Goal: Information Seeking & Learning: Learn about a topic

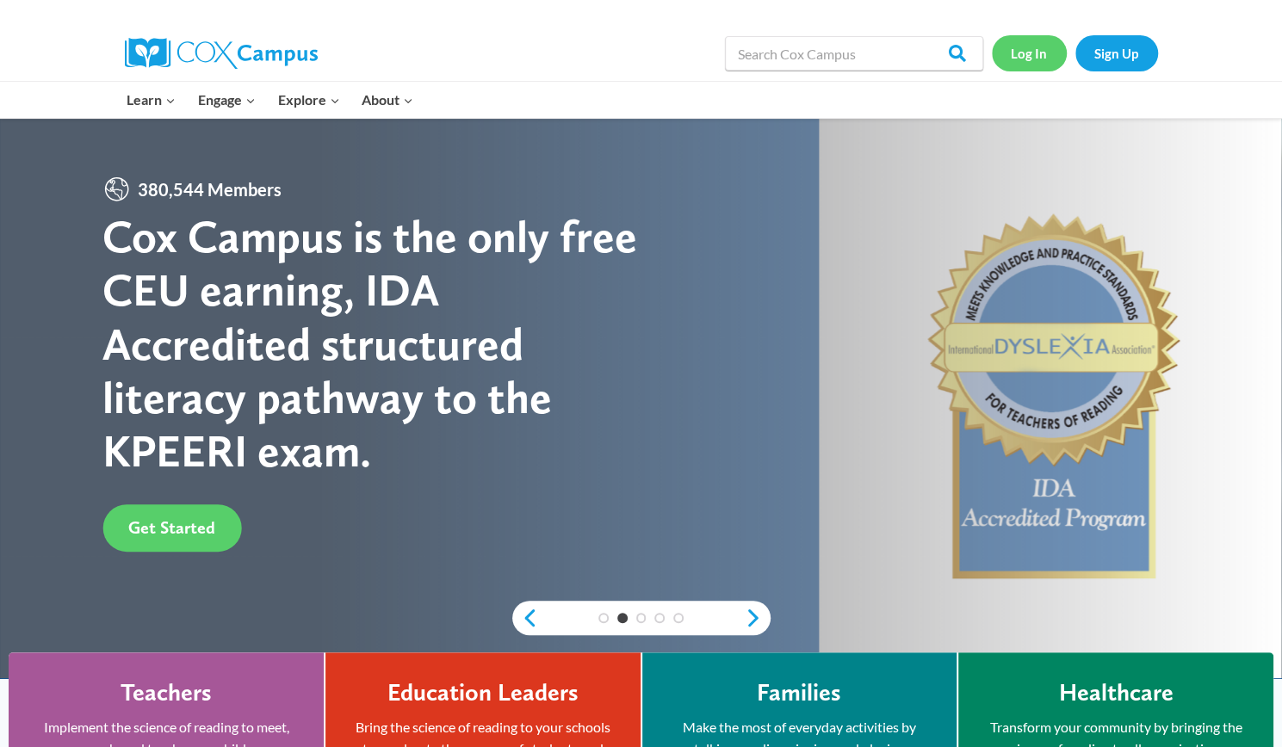
click at [1039, 49] on link "Log In" at bounding box center [1029, 52] width 75 height 35
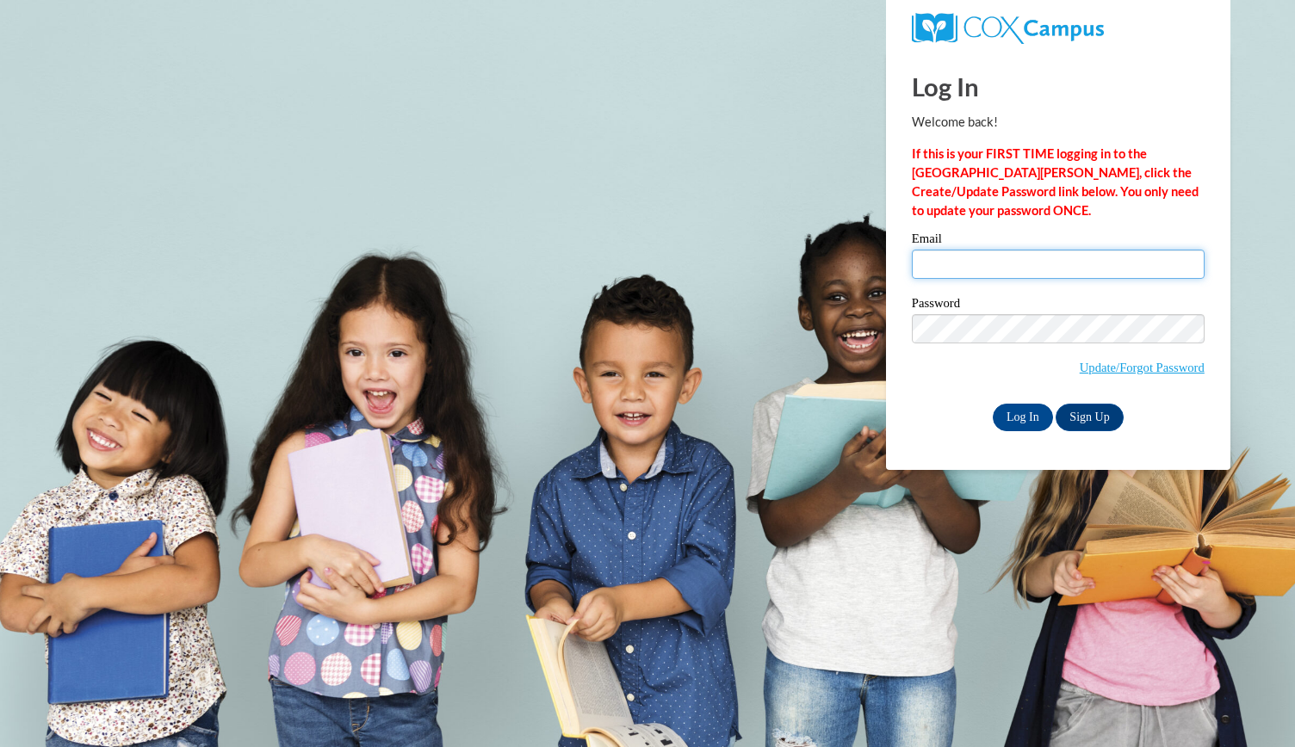
click at [1014, 262] on input "Email" at bounding box center [1058, 264] width 293 height 29
type input "[EMAIL_ADDRESS][DOMAIN_NAME]"
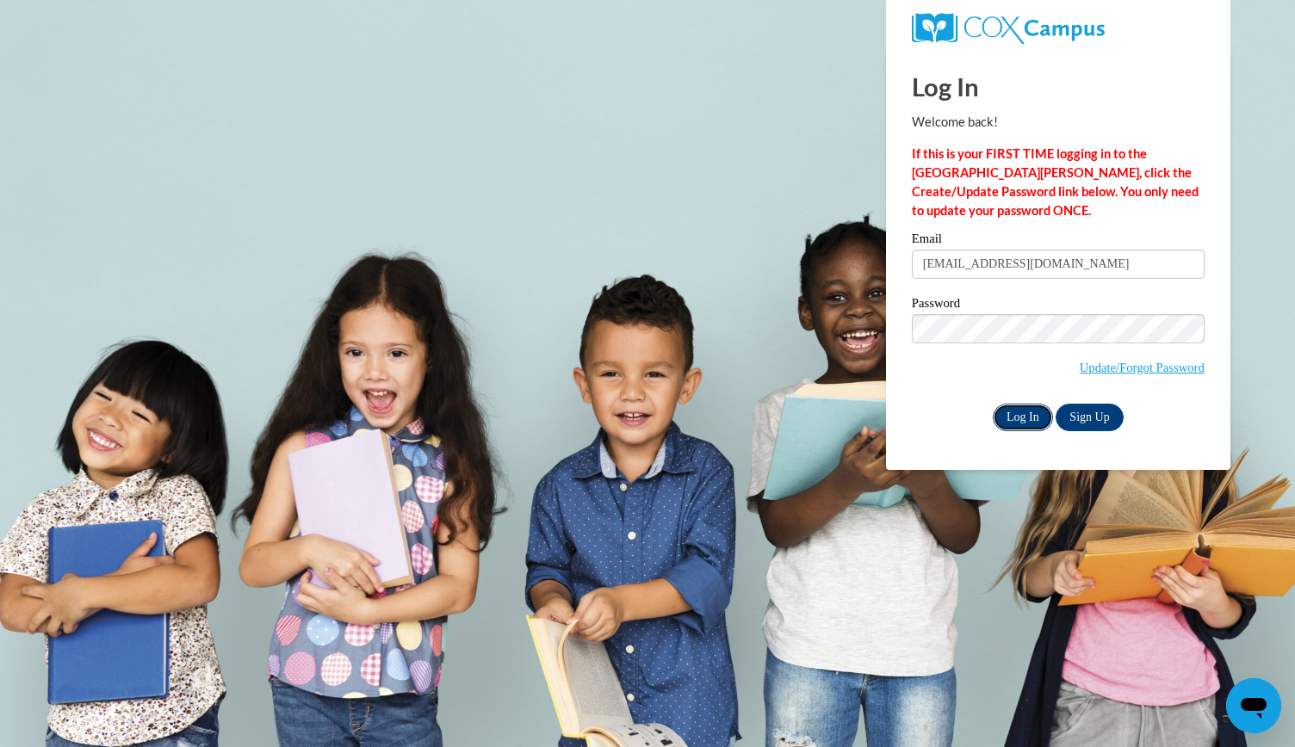
click at [1011, 415] on input "Log In" at bounding box center [1023, 418] width 60 height 28
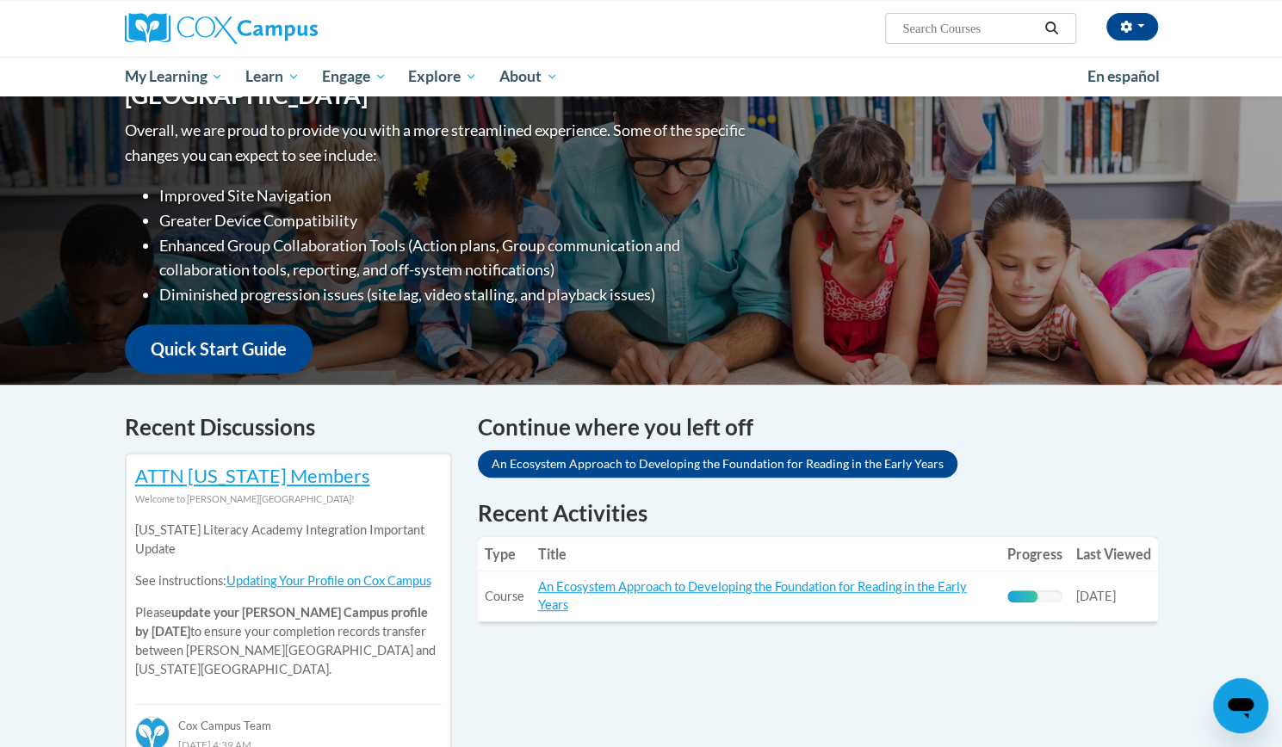
scroll to position [388, 0]
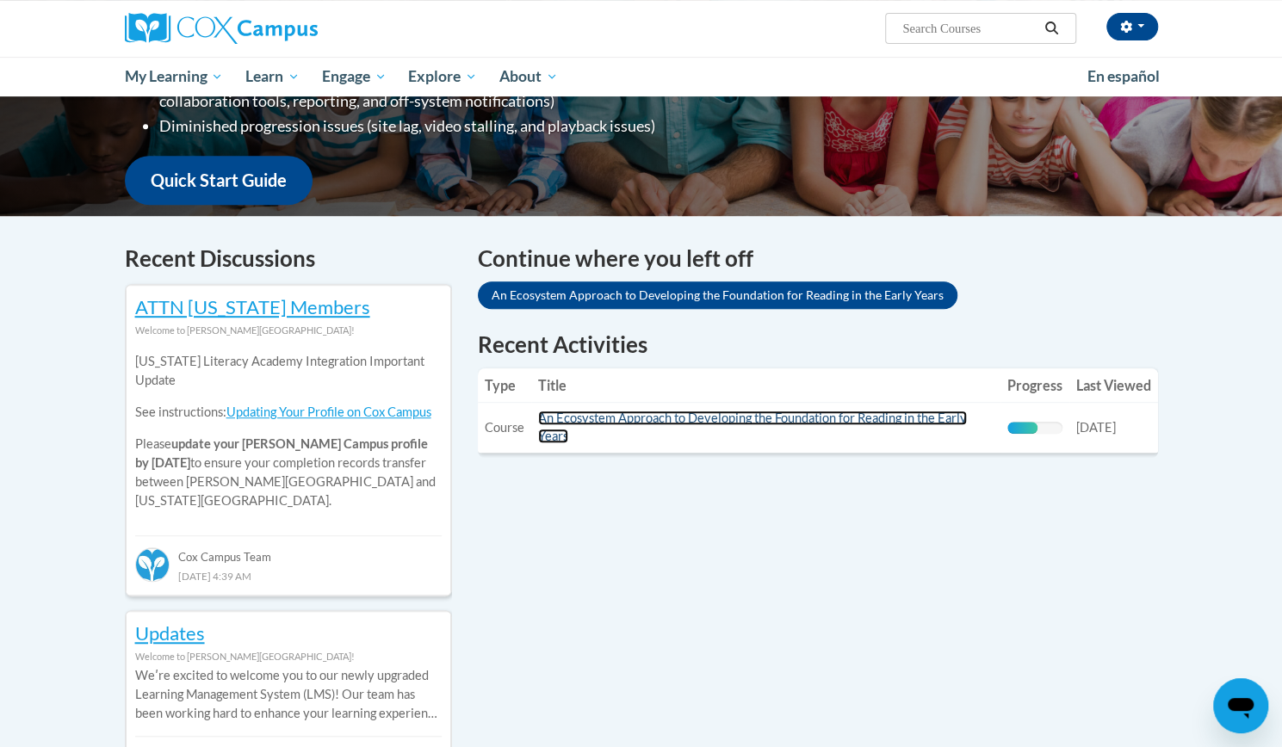
click at [684, 417] on link "An Ecosystem Approach to Developing the Foundation for Reading in the Early Yea…" at bounding box center [752, 427] width 429 height 33
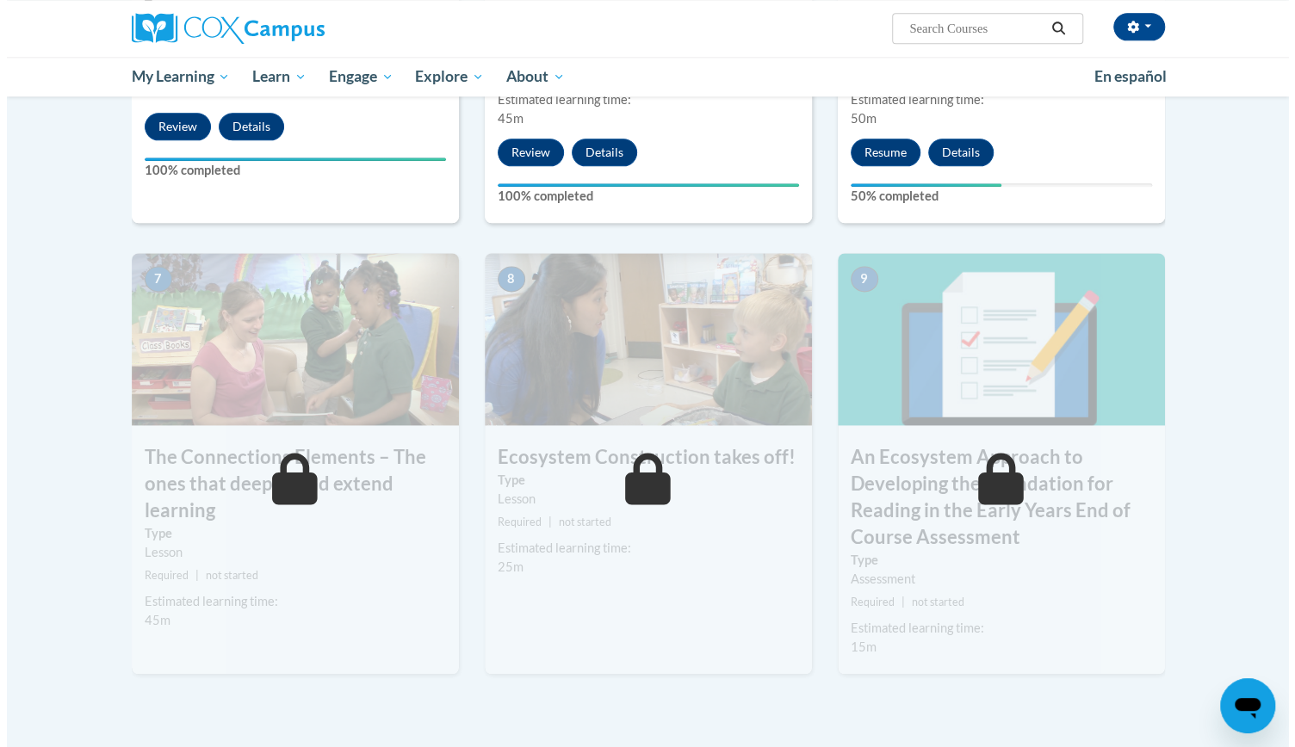
scroll to position [1182, 0]
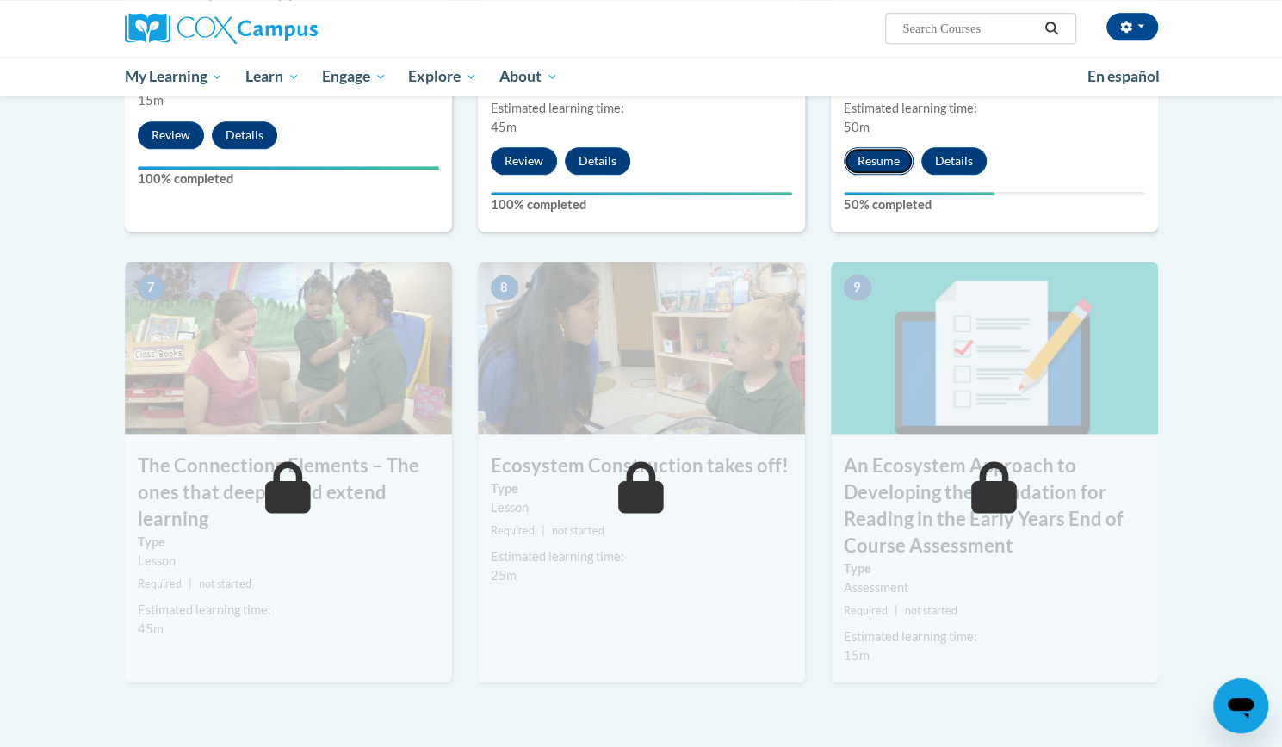
click at [859, 158] on button "Resume" at bounding box center [879, 161] width 70 height 28
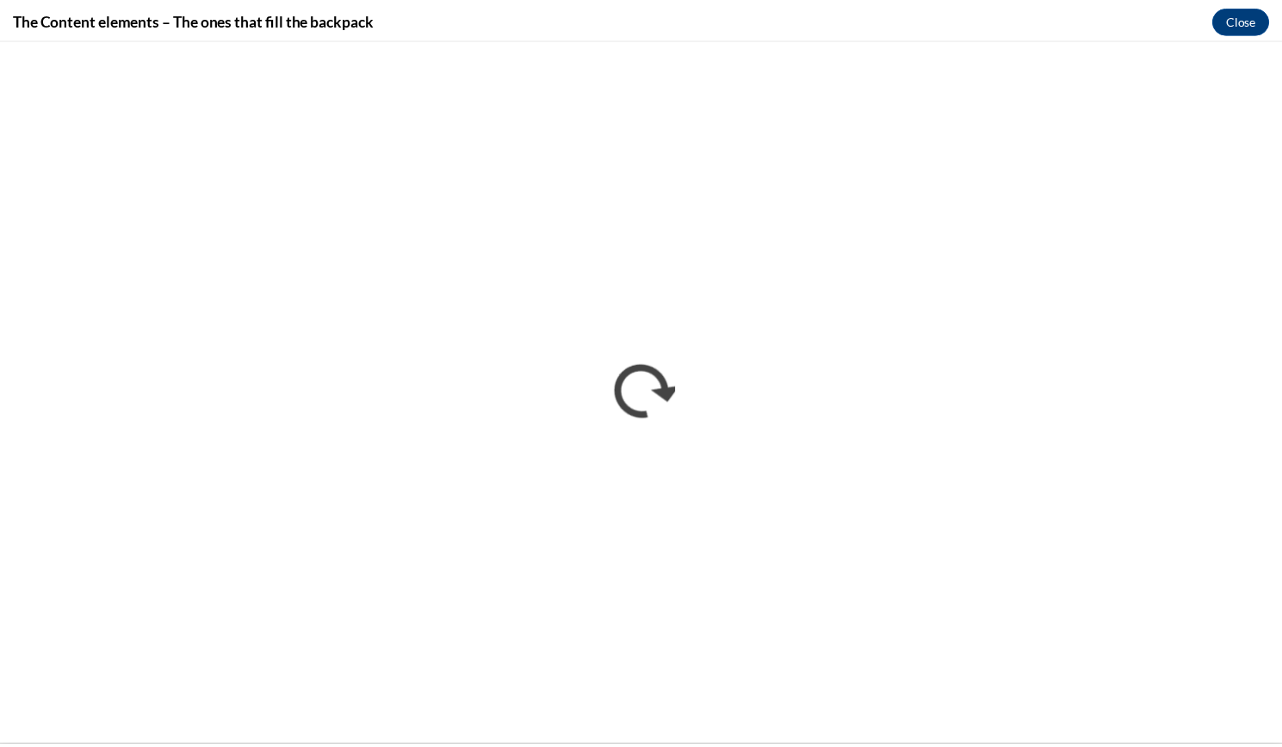
scroll to position [0, 0]
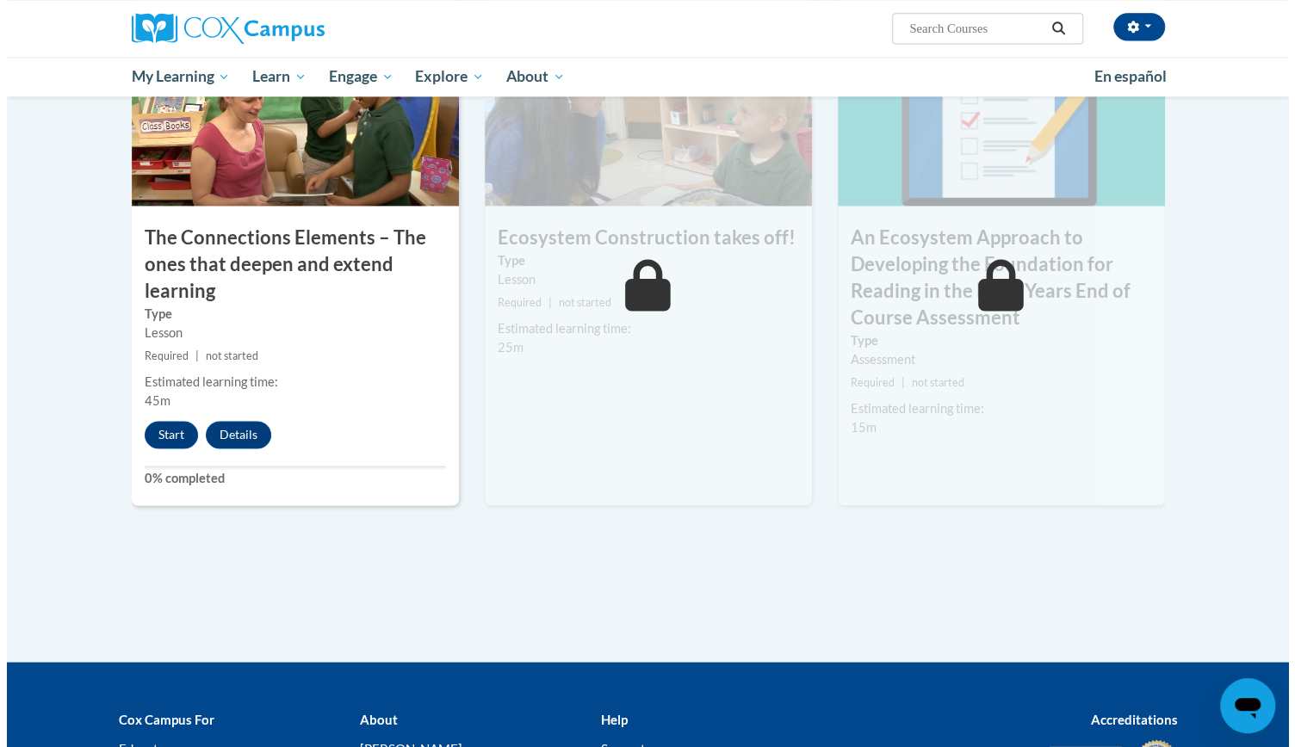
scroll to position [1410, 0]
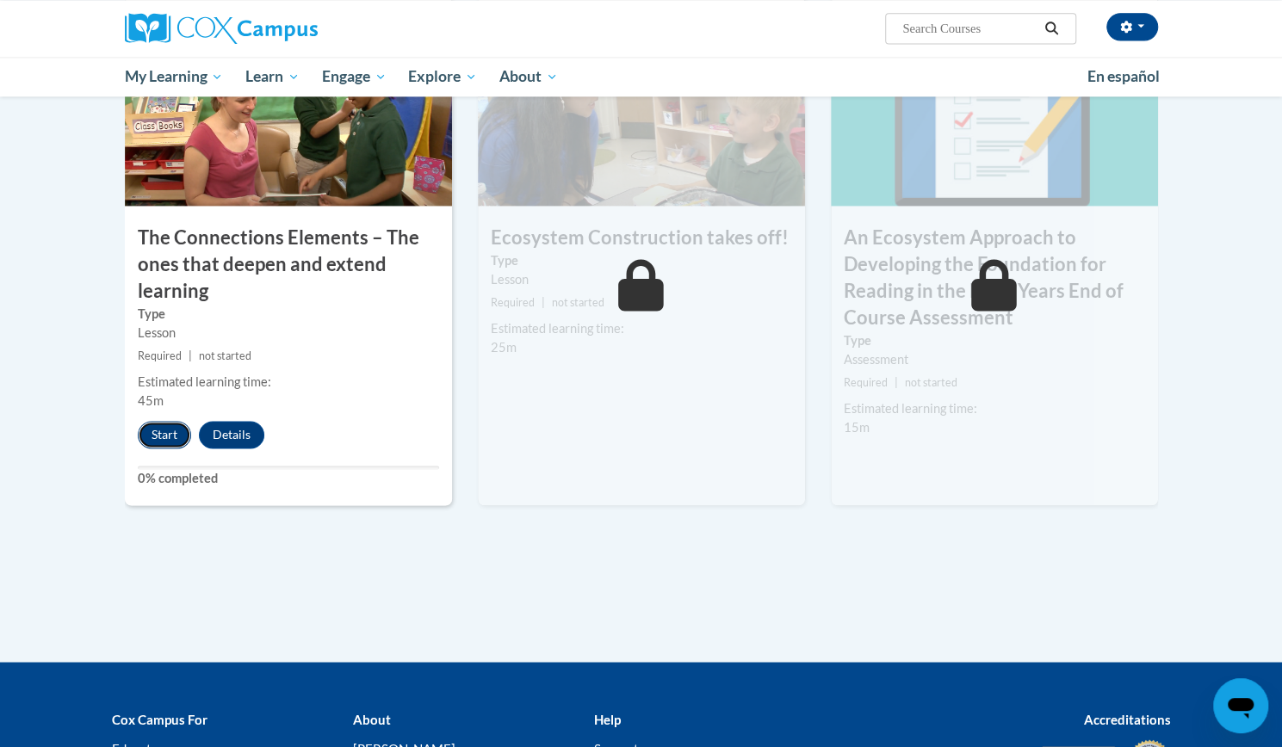
click at [169, 438] on button "Start" at bounding box center [164, 435] width 53 height 28
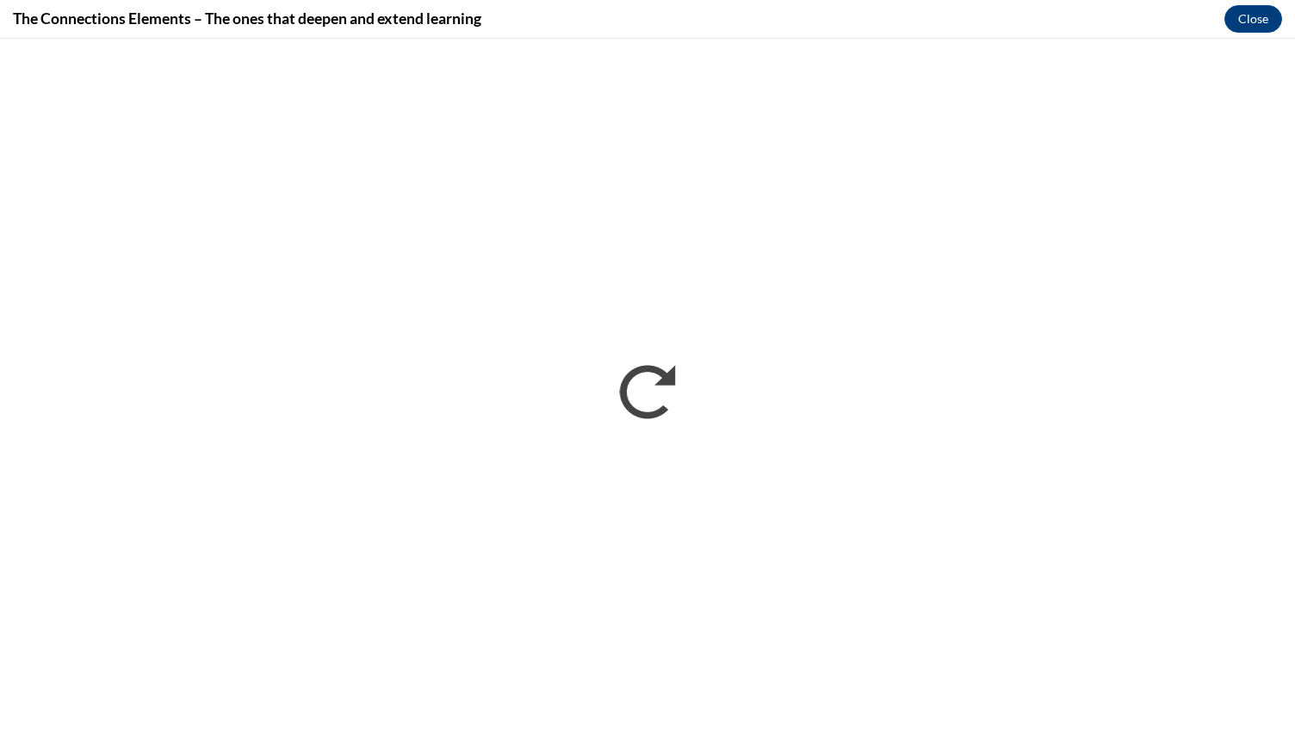
scroll to position [0, 0]
